Goal: Find specific page/section: Find specific page/section

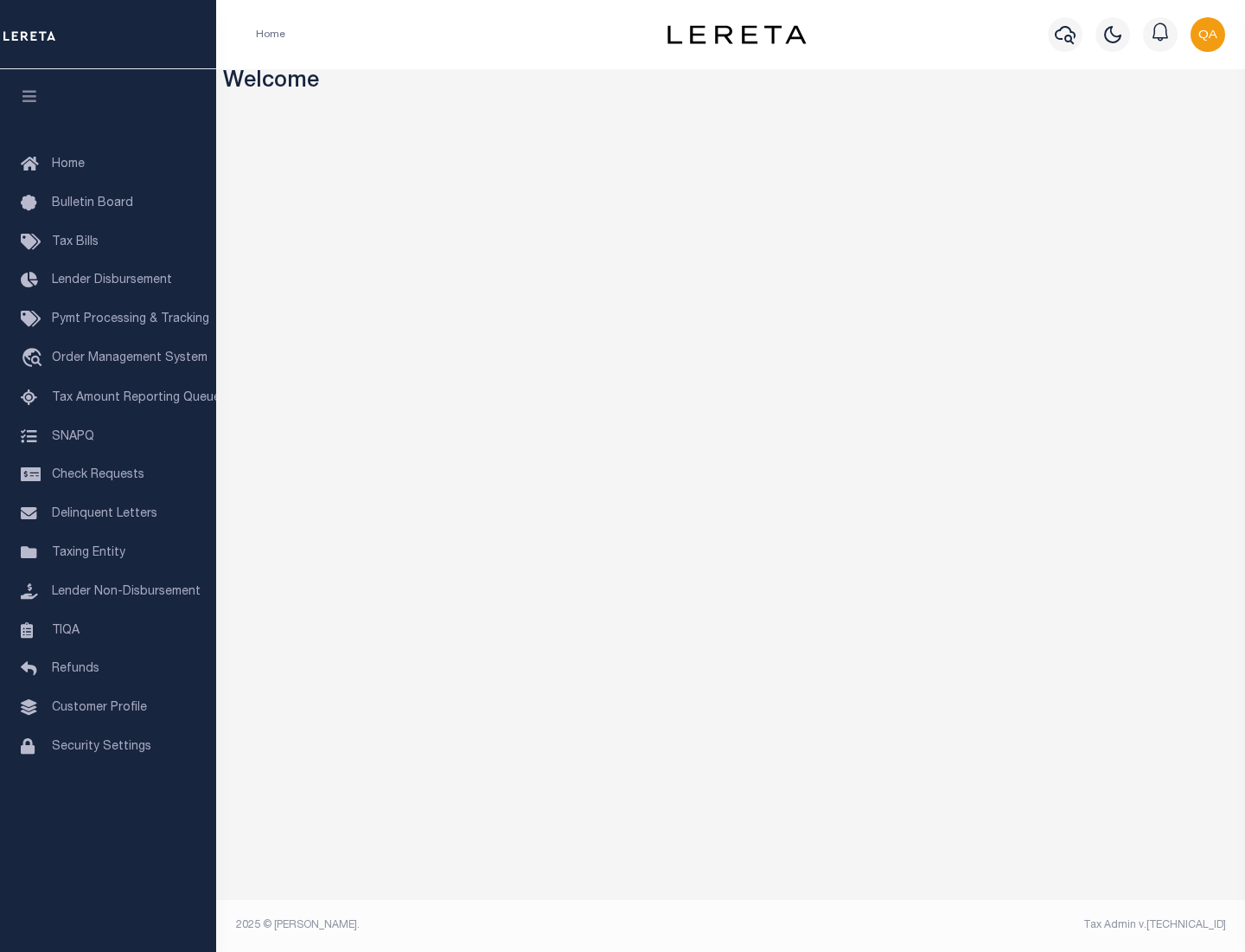
click at [108, 629] on link "TIQA" at bounding box center [108, 630] width 216 height 39
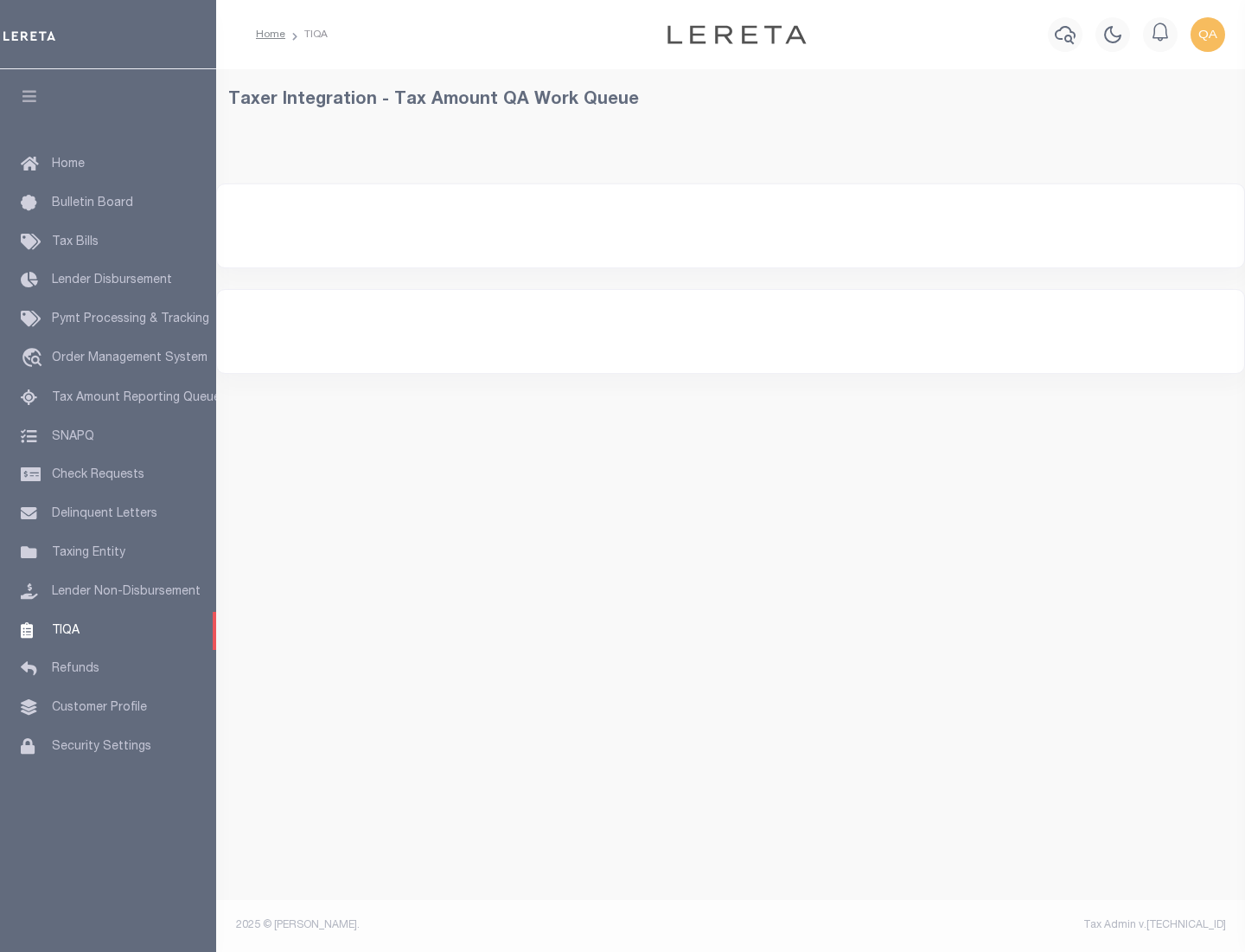
select select "200"
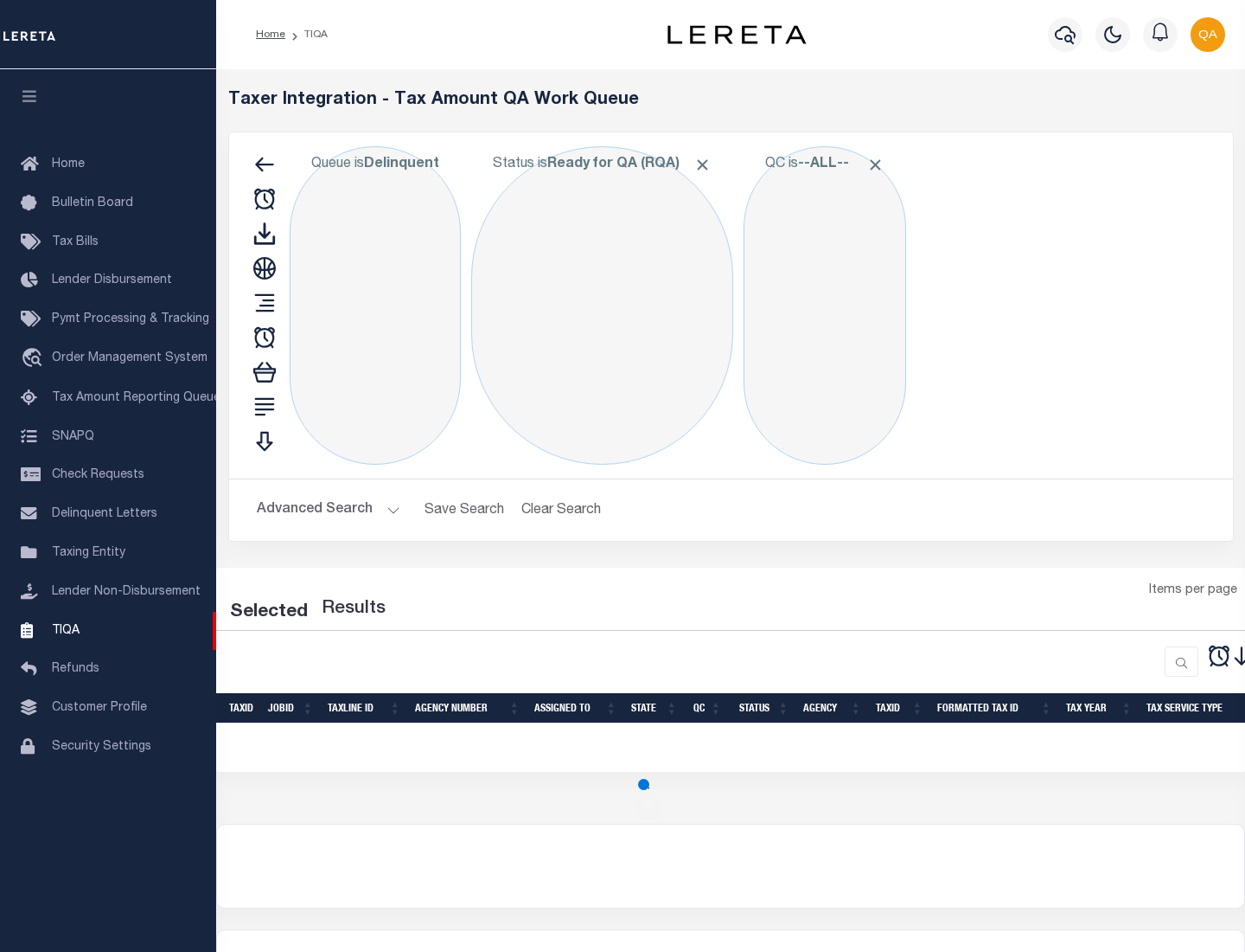
select select "200"
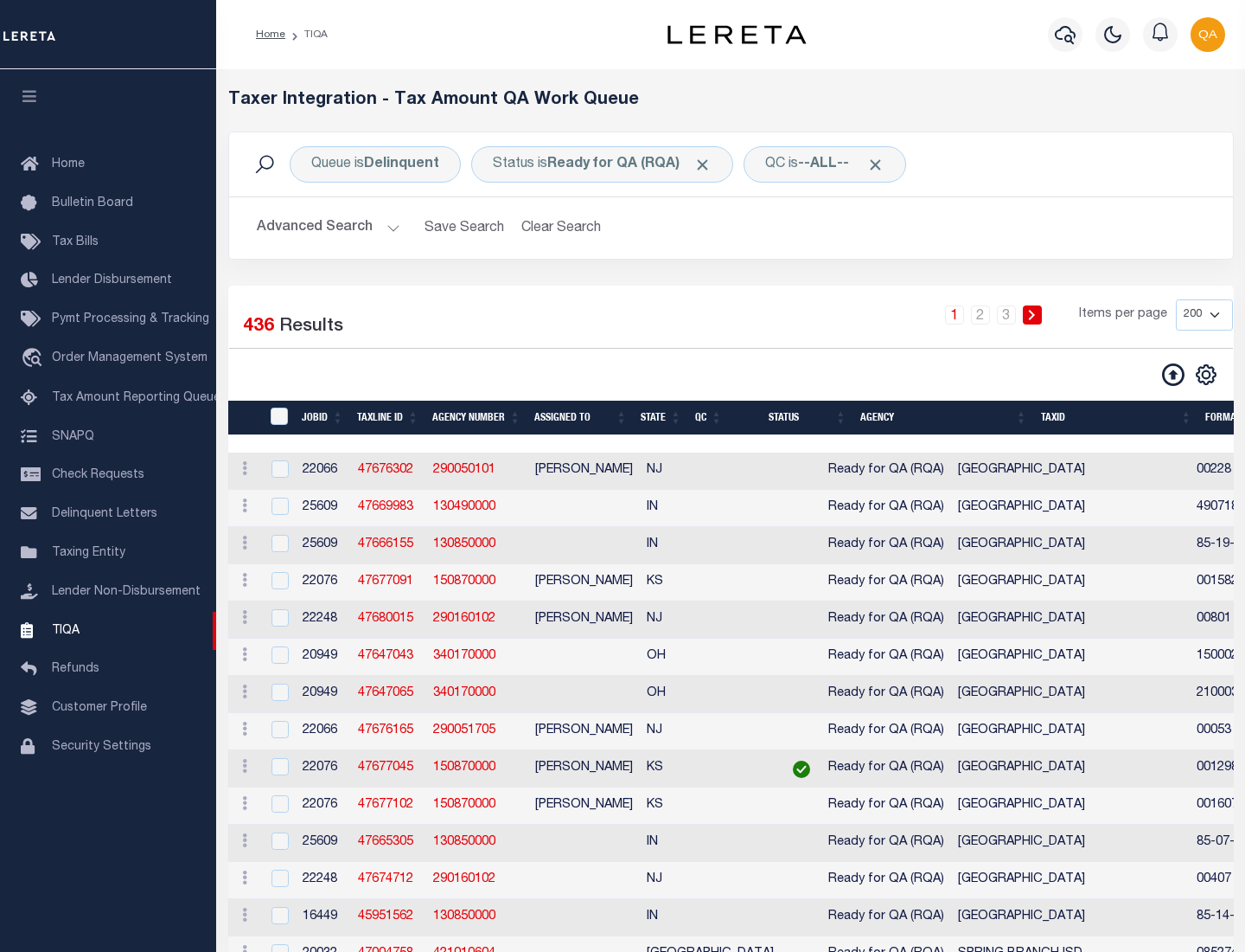
click at [708, 164] on span "Click to Remove" at bounding box center [702, 164] width 18 height 18
